Goal: Navigation & Orientation: Find specific page/section

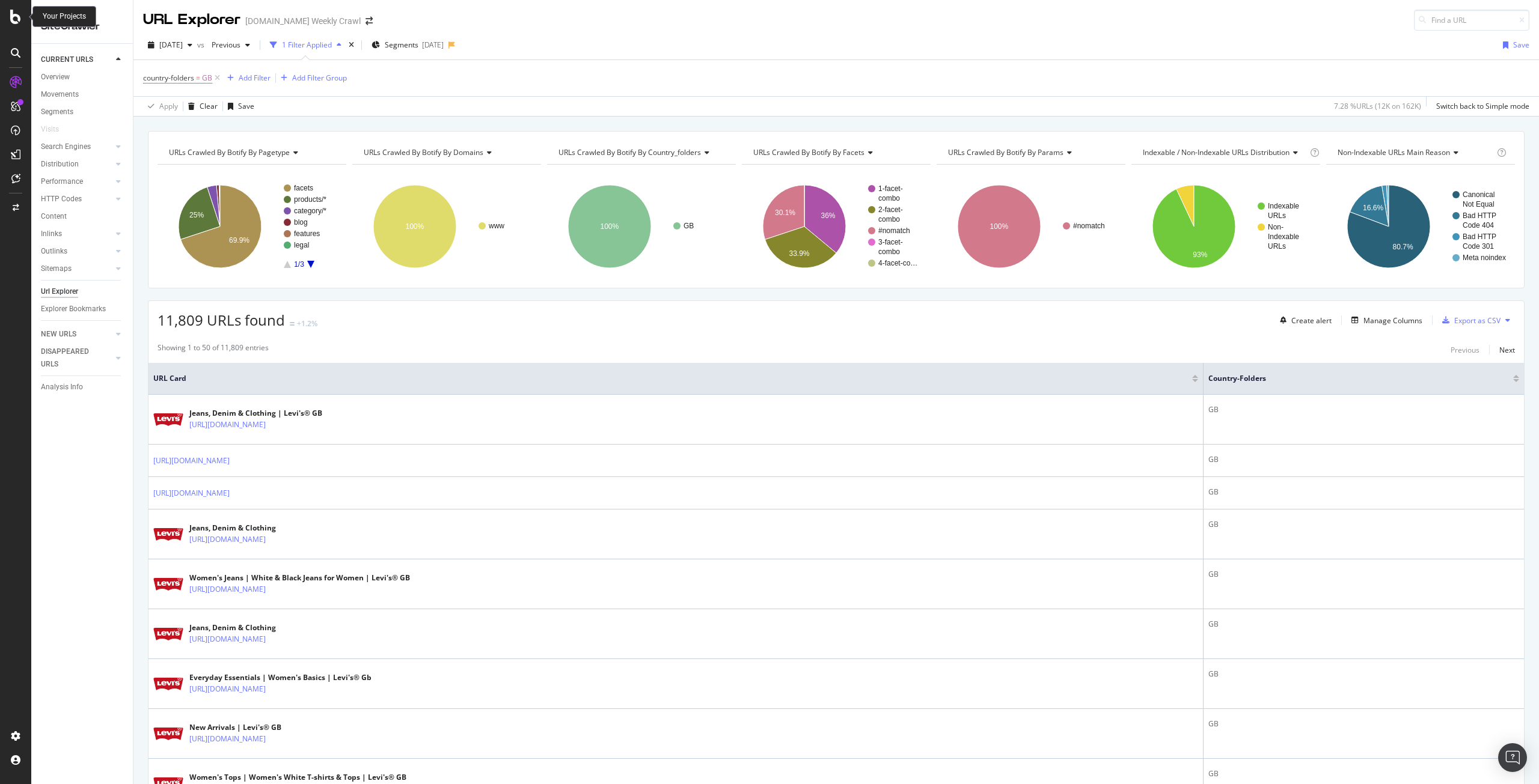
click at [16, 19] on icon at bounding box center [15, 16] width 11 height 14
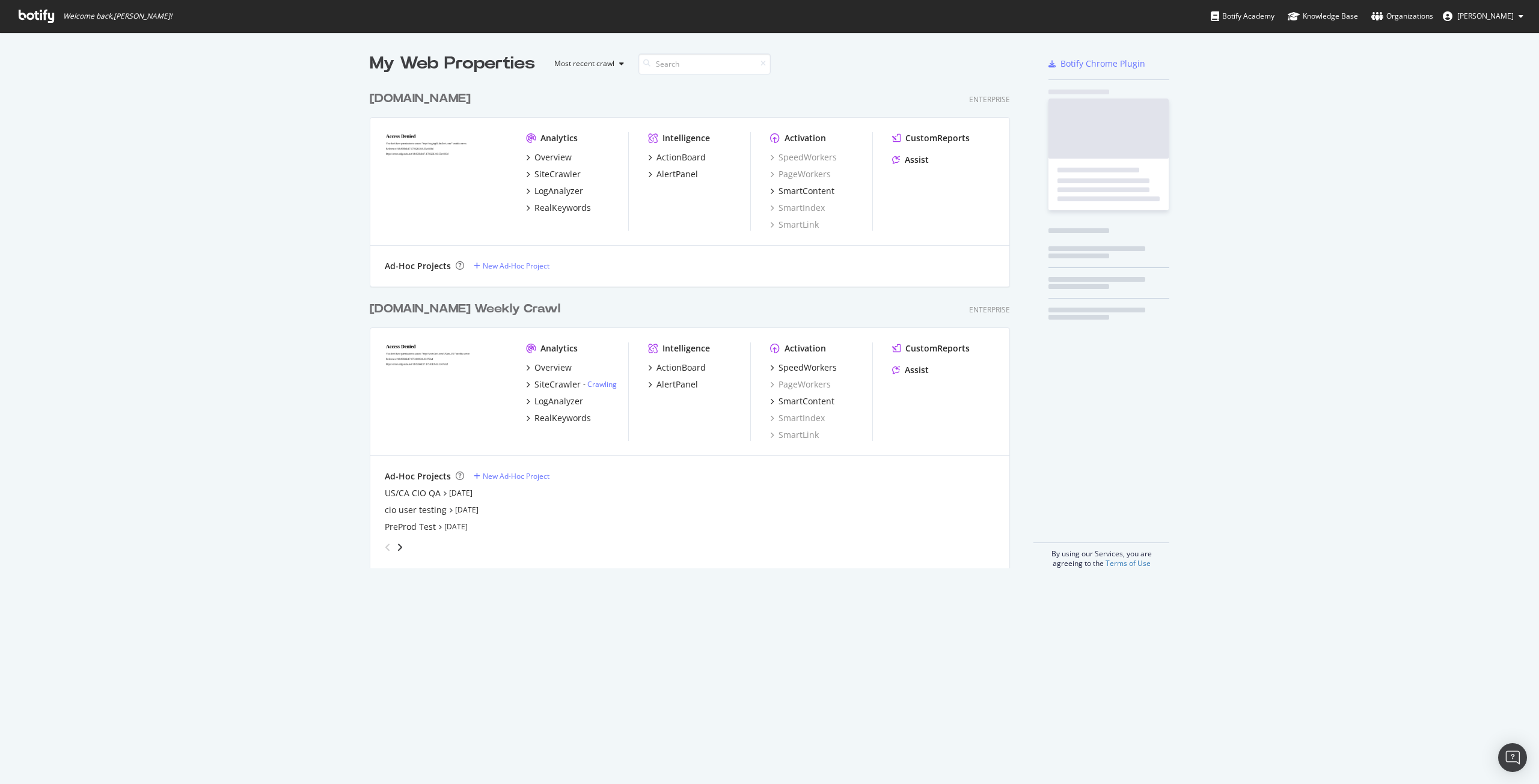
scroll to position [484, 641]
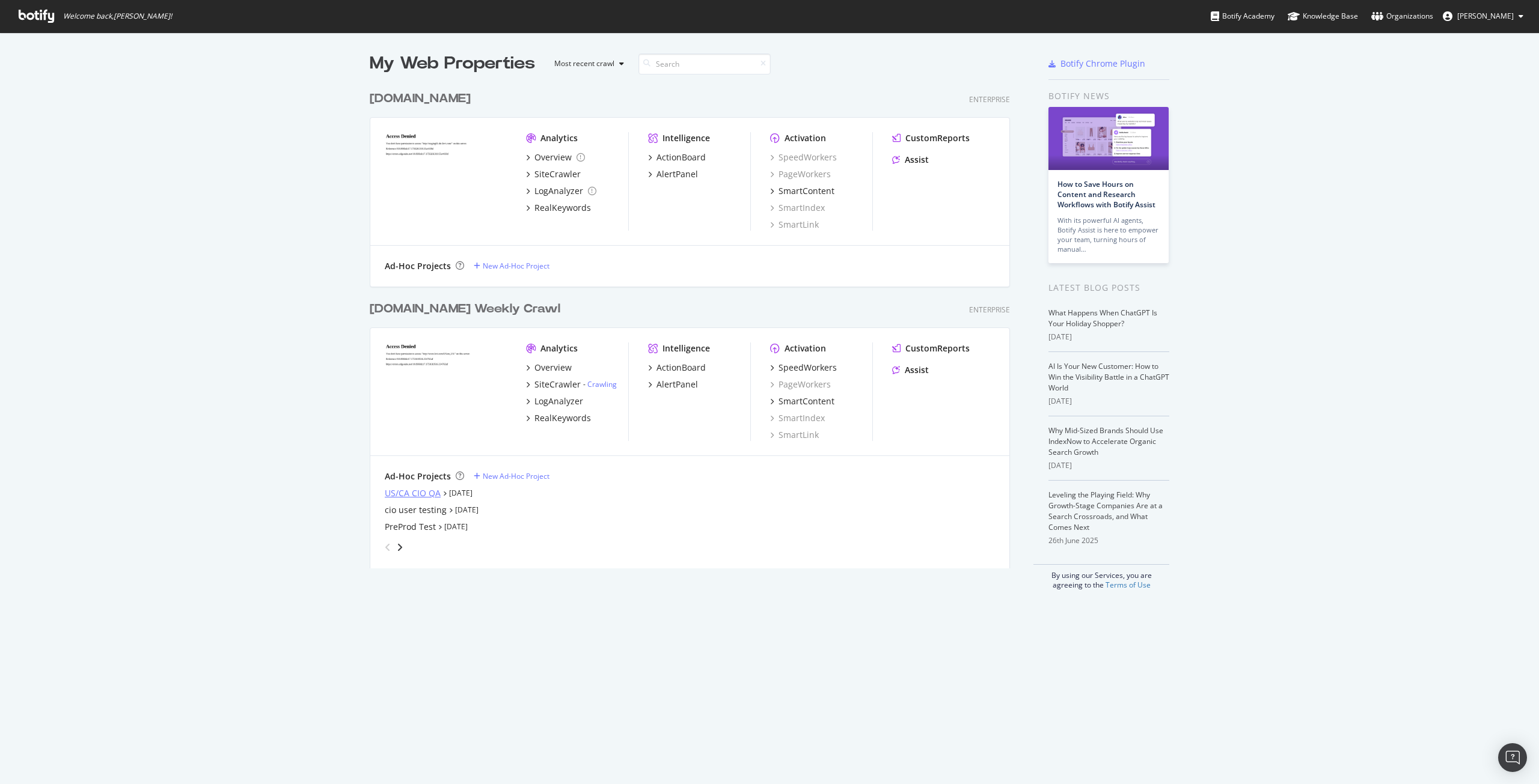
click at [420, 494] on div "US/CA CIO QA" at bounding box center [413, 494] width 56 height 12
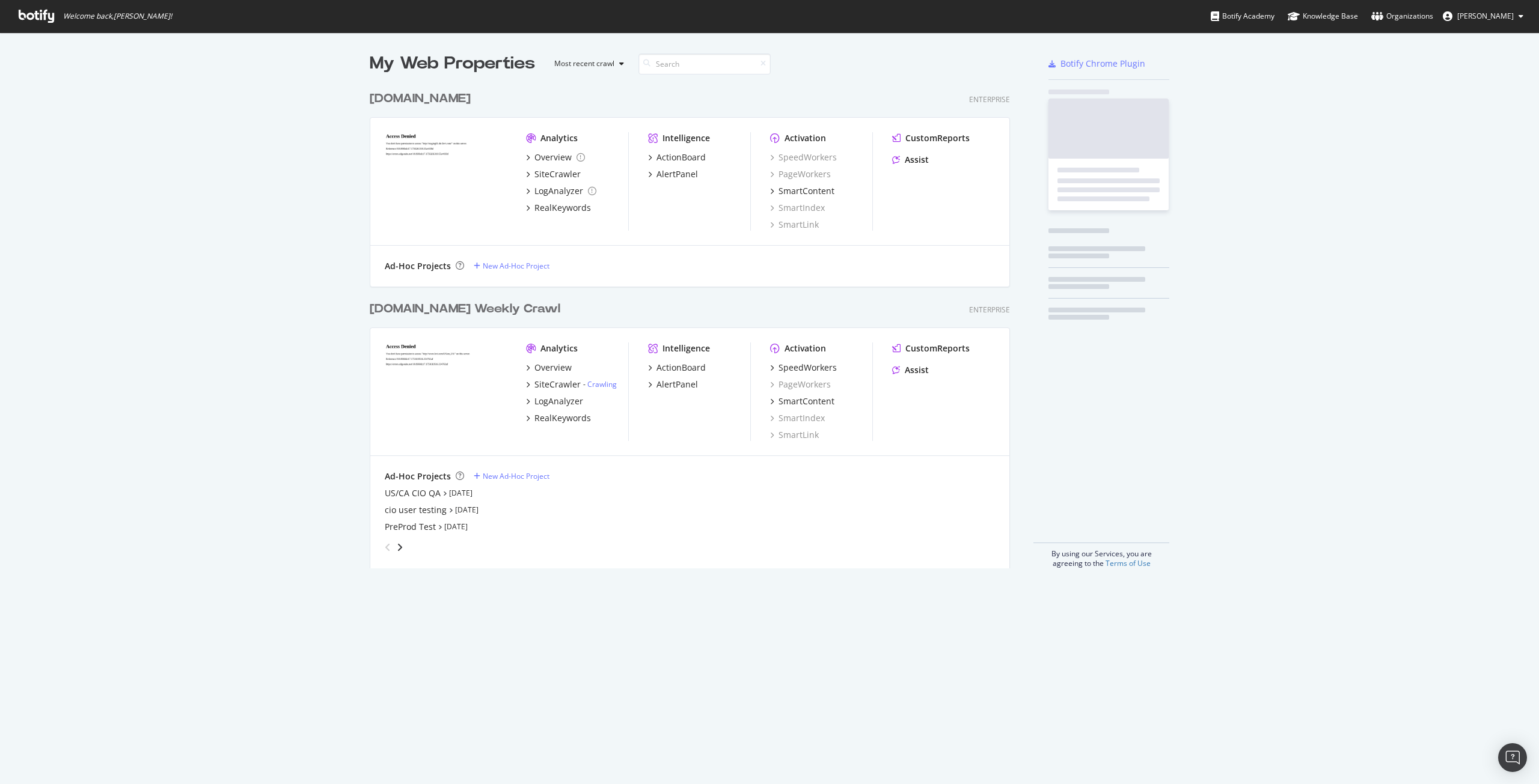
scroll to position [776, 1521]
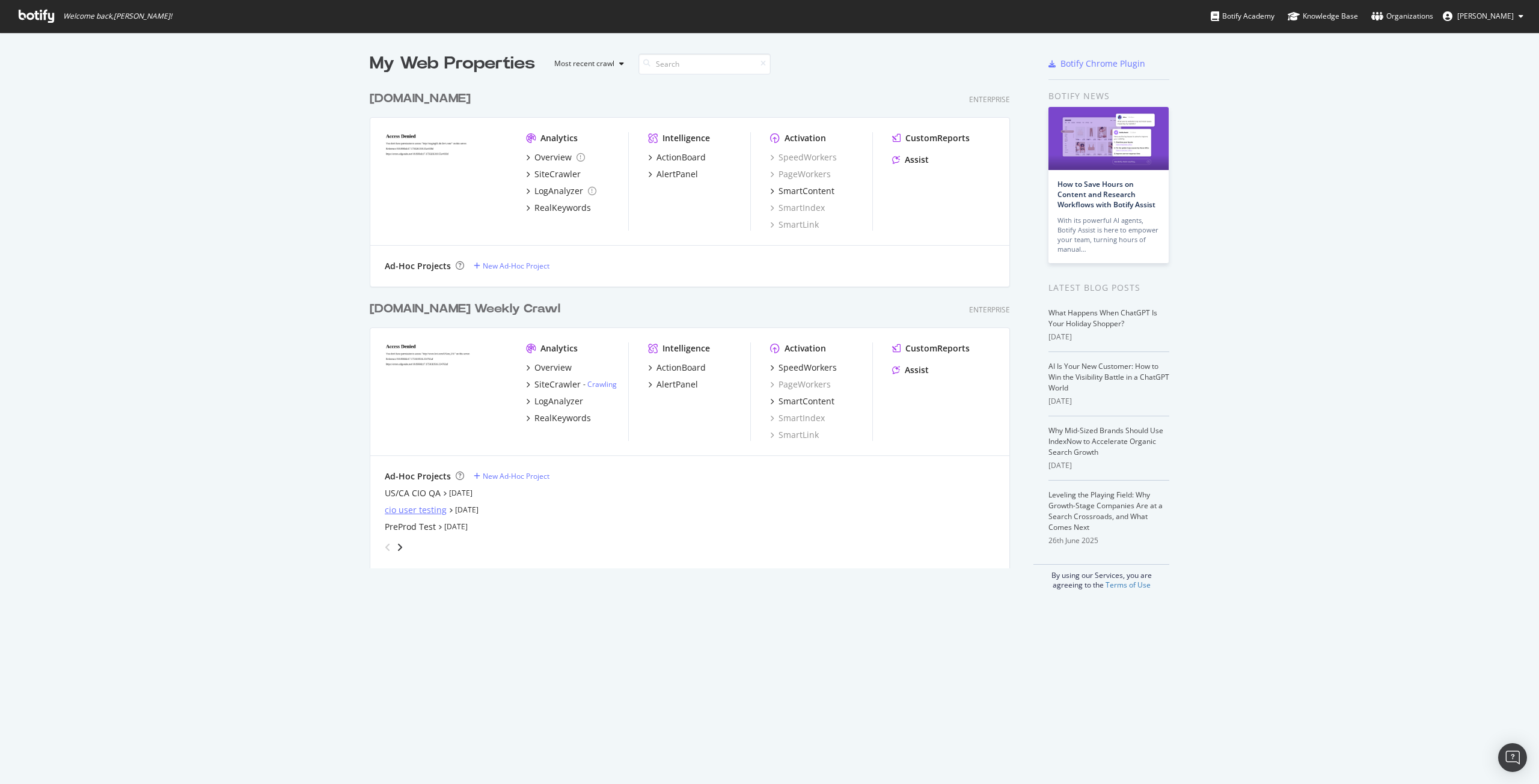
click at [422, 511] on div "cio user testing" at bounding box center [415, 511] width 62 height 12
